Goal: Transaction & Acquisition: Purchase product/service

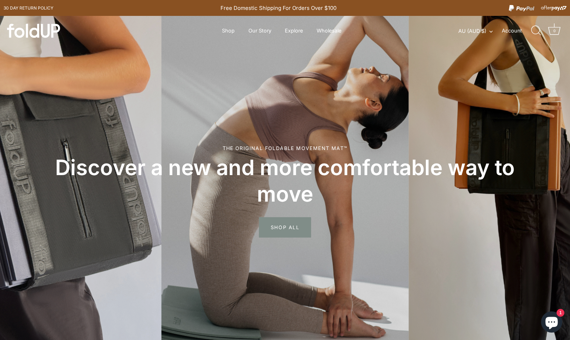
click at [290, 223] on span "SHOP ALL" at bounding box center [285, 227] width 52 height 20
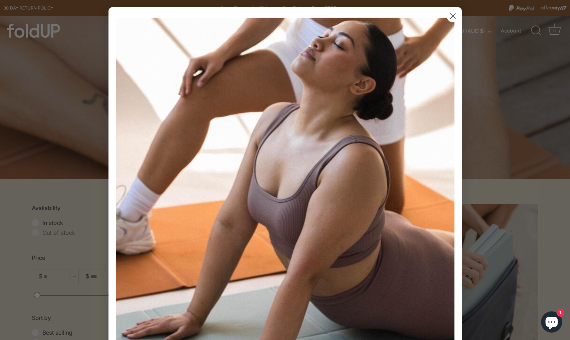
click at [452, 18] on circle "Close dialog" at bounding box center [452, 16] width 12 height 12
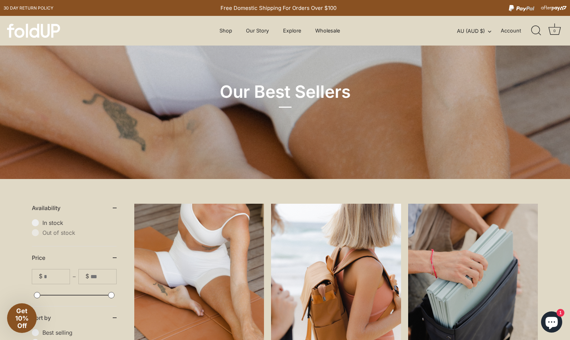
click at [535, 28] on icon "Search" at bounding box center [536, 30] width 10 height 10
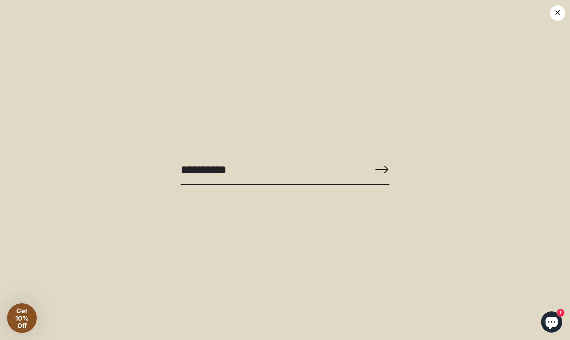
type input "**********"
click at [381, 170] on button "Right arrow long" at bounding box center [382, 170] width 16 height 30
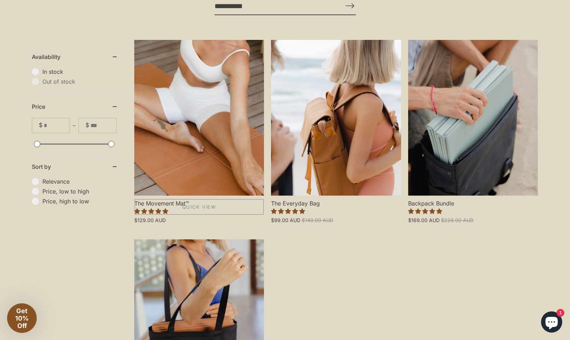
scroll to position [108, 0]
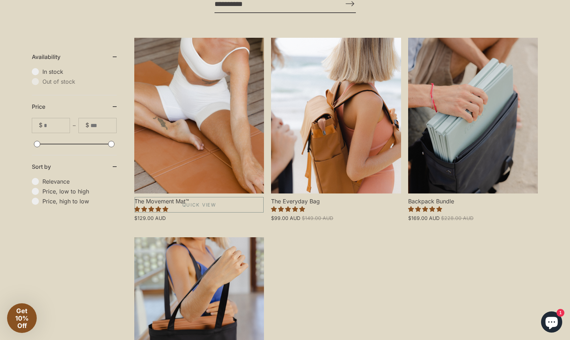
click at [206, 177] on link "The Movement Mat™" at bounding box center [199, 116] width 130 height 156
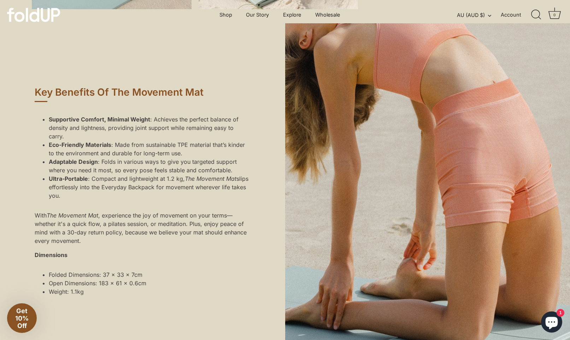
scroll to position [499, 0]
